Goal: Information Seeking & Learning: Learn about a topic

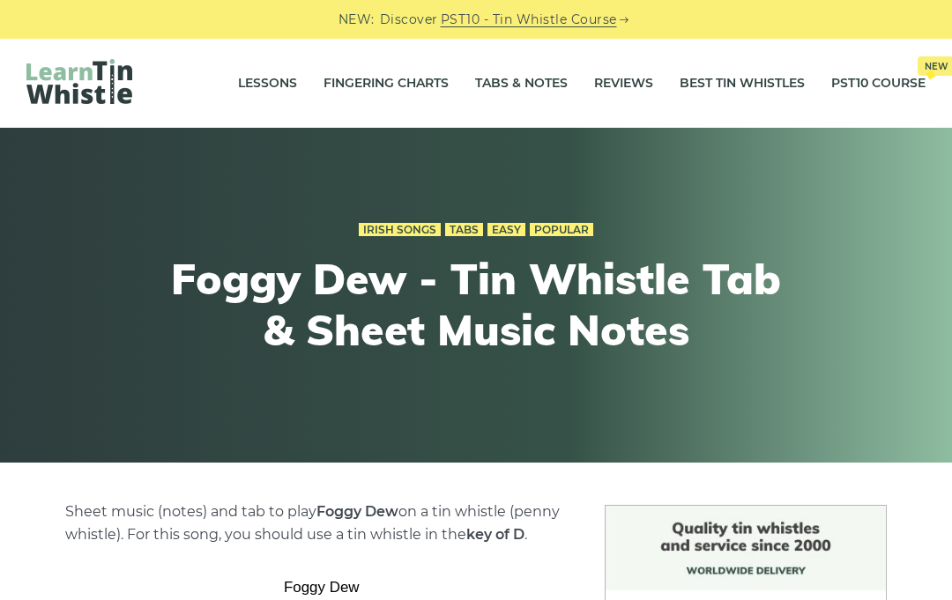
click at [573, 229] on link "Popular" at bounding box center [561, 230] width 63 height 14
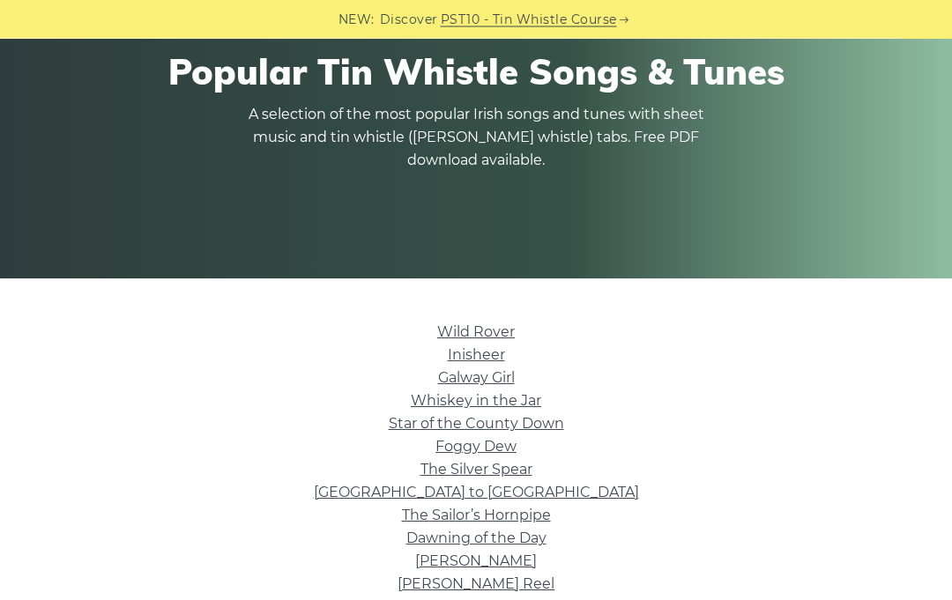
scroll to position [184, 0]
click at [526, 403] on link "Whiskey in the Jar" at bounding box center [476, 400] width 130 height 17
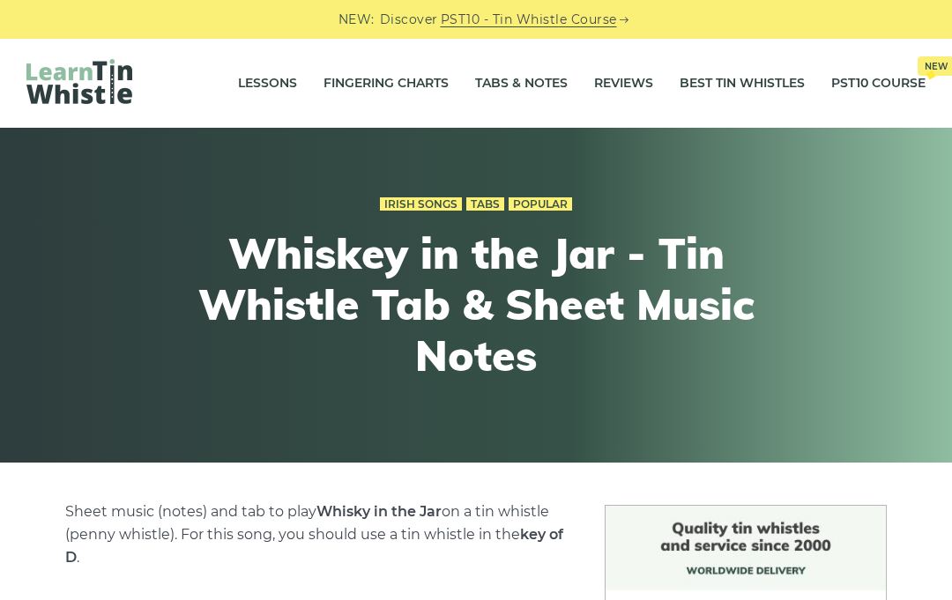
click at [552, 199] on link "Popular" at bounding box center [540, 204] width 63 height 14
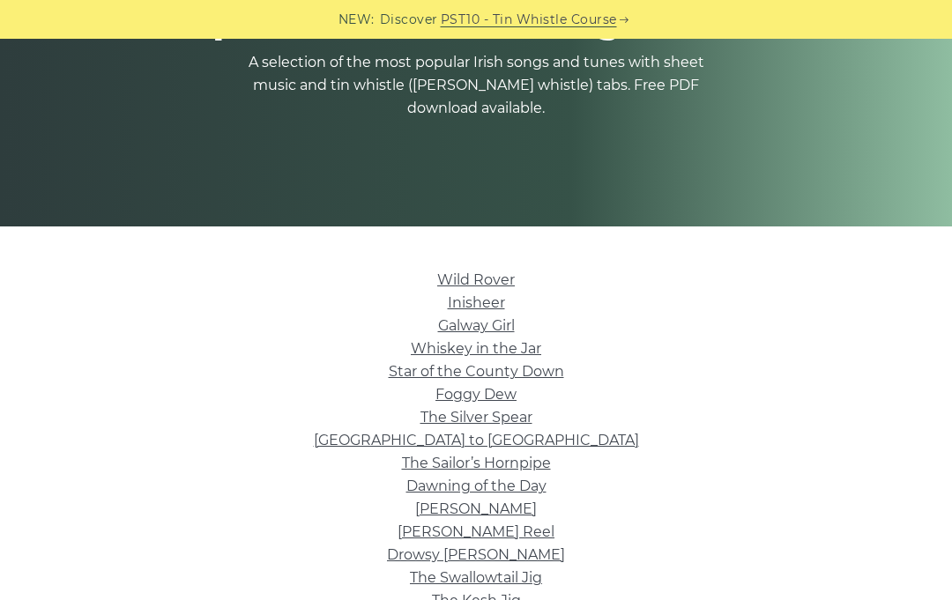
scroll to position [244, 0]
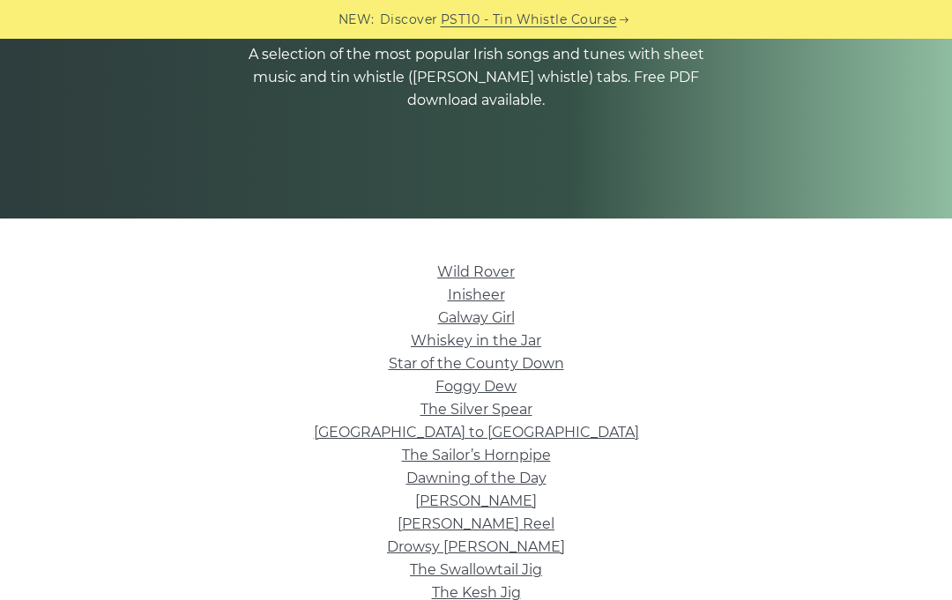
click at [557, 368] on link "Star of the County Down" at bounding box center [476, 363] width 175 height 17
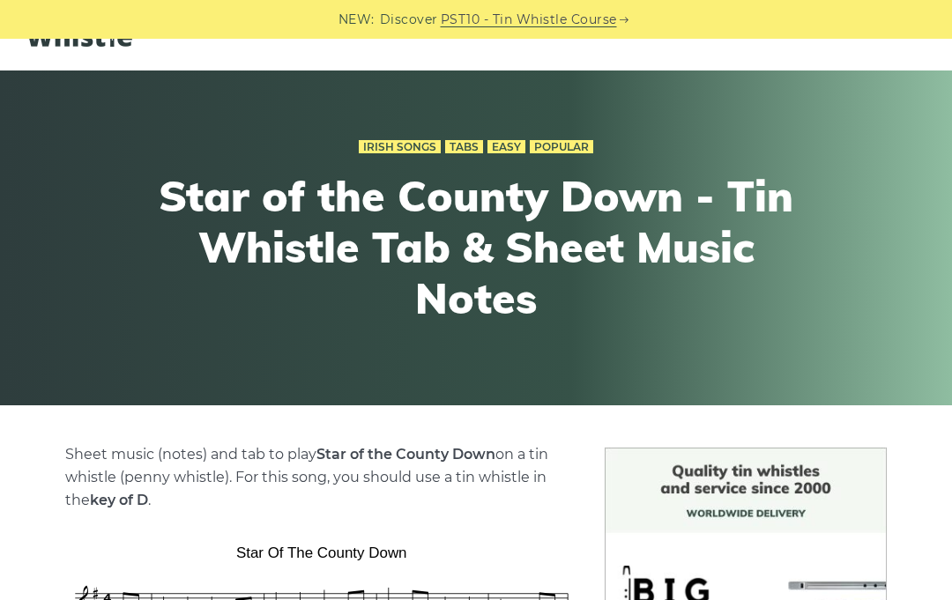
scroll to position [30, 0]
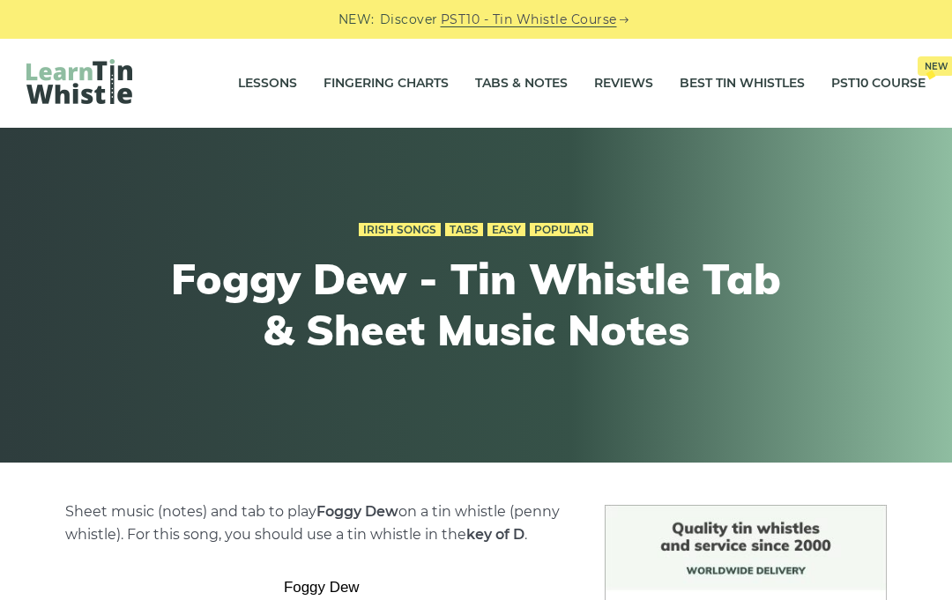
click at [388, 228] on link "Irish Songs" at bounding box center [400, 230] width 82 height 14
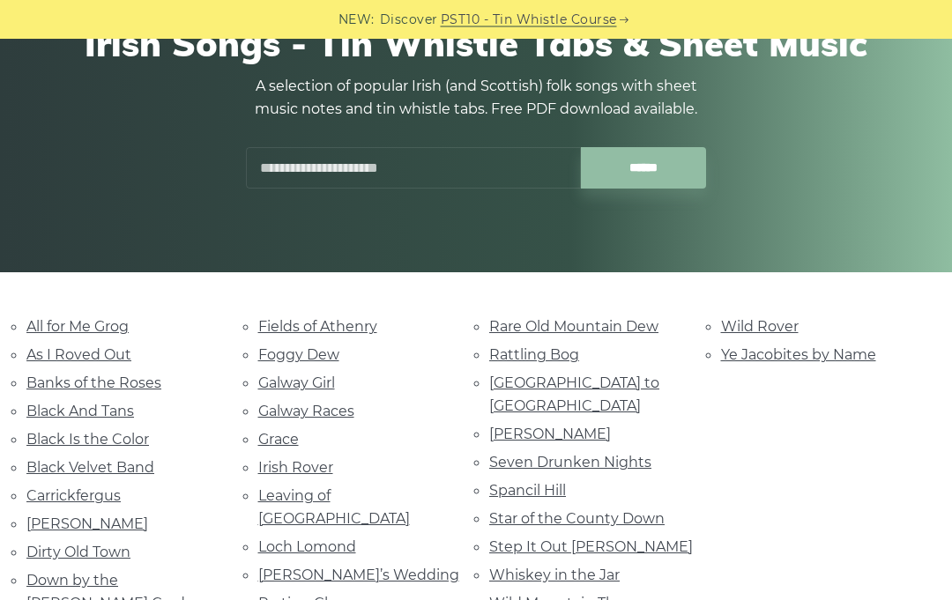
scroll to position [190, 0]
click at [186, 576] on link "Down by the Sally Gardens" at bounding box center [118, 592] width 184 height 40
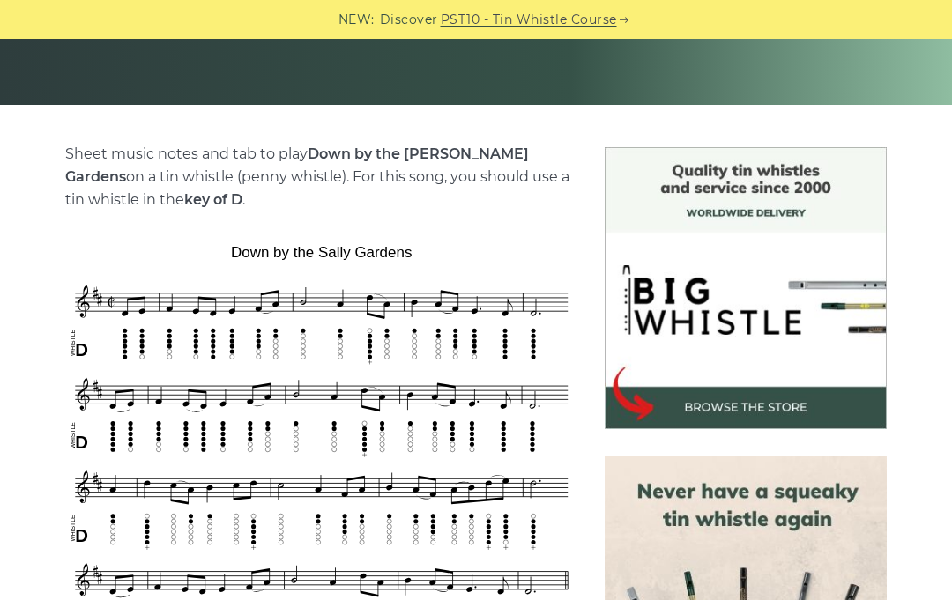
scroll to position [359, 0]
